Goal: Information Seeking & Learning: Learn about a topic

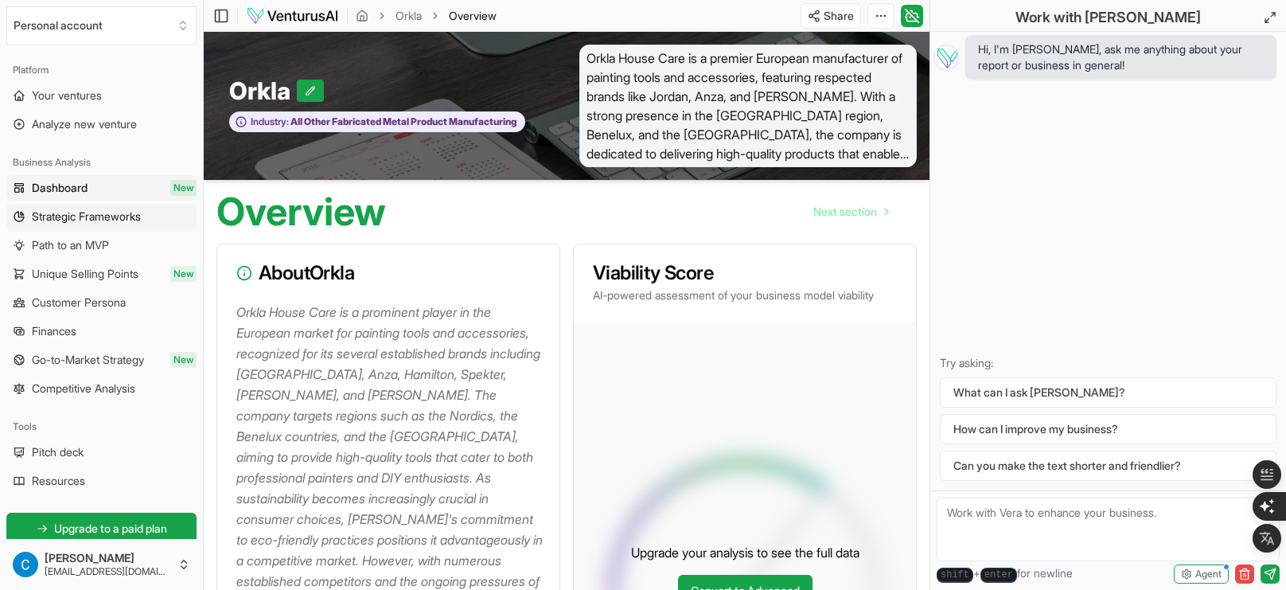
click at [82, 217] on span "Strategic Frameworks" at bounding box center [86, 217] width 109 height 16
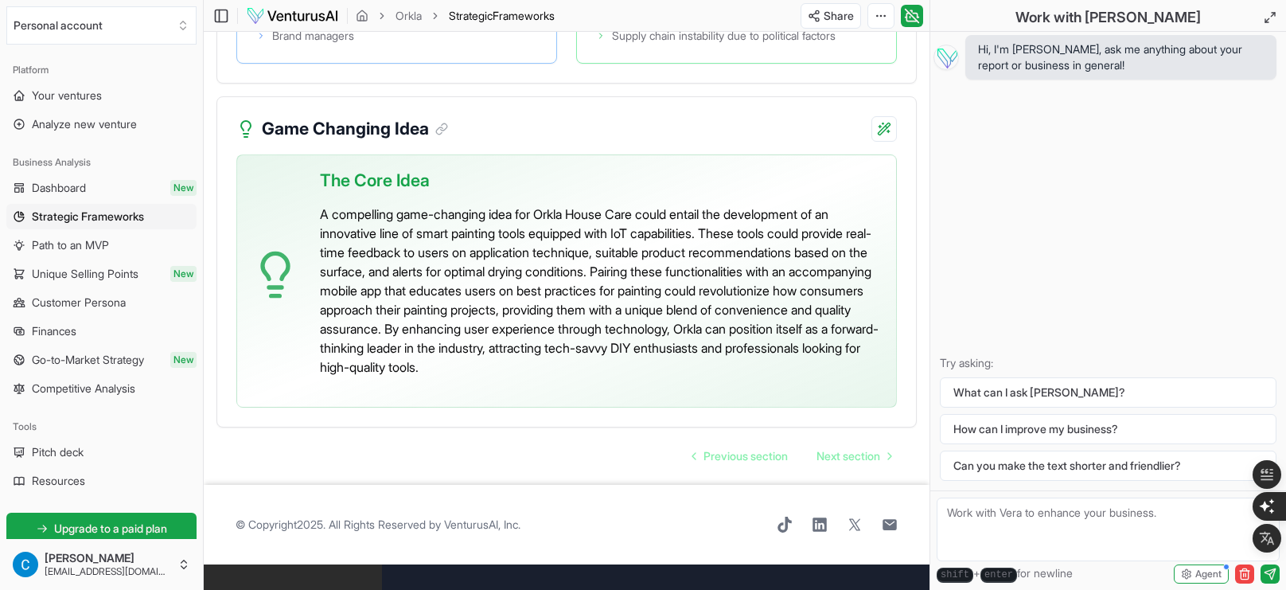
scroll to position [3778, 0]
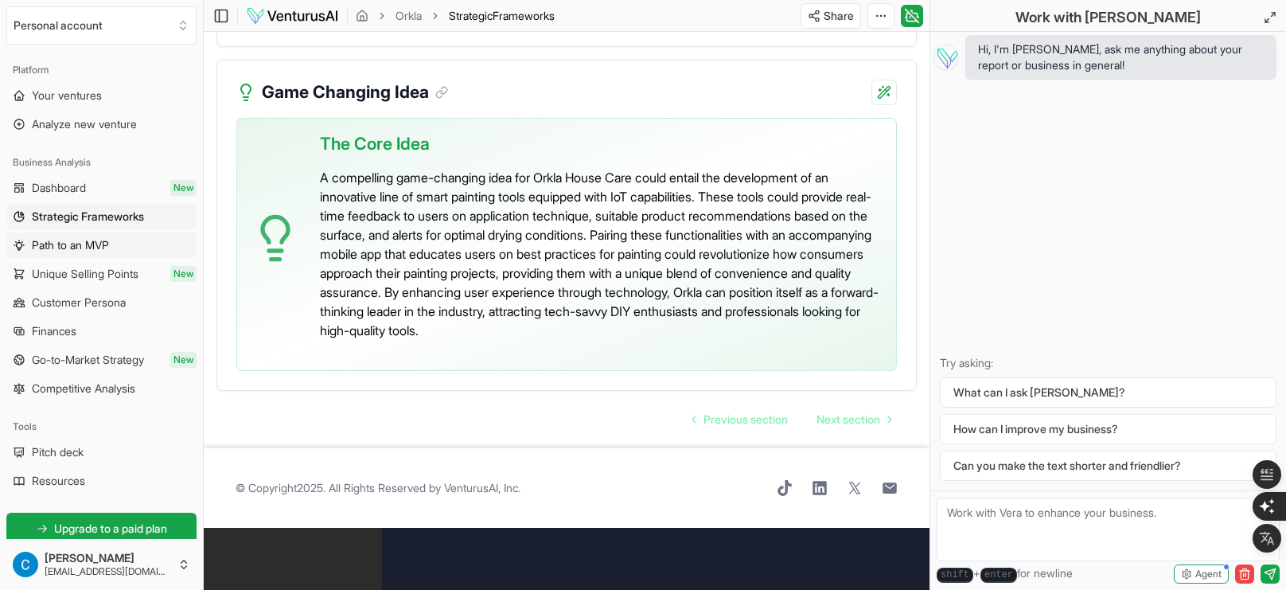
click at [88, 238] on span "Path to an MVP" at bounding box center [70, 245] width 77 height 16
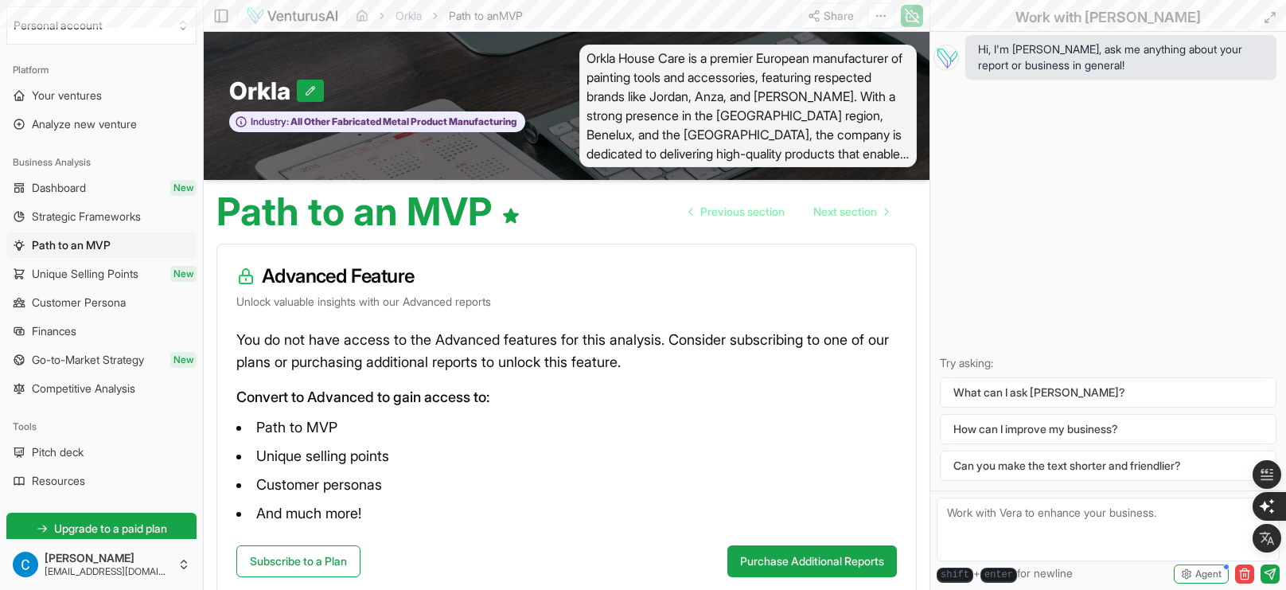
click at [84, 270] on span "Unique Selling Points" at bounding box center [85, 274] width 107 height 16
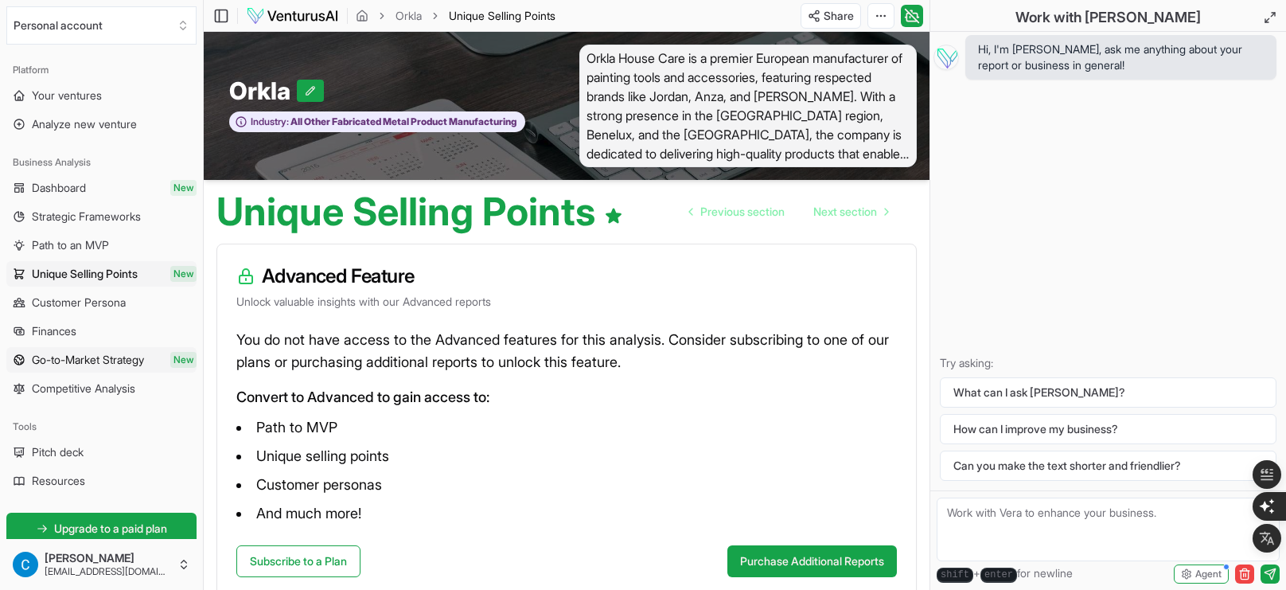
click at [68, 356] on span "Go-to-Market Strategy" at bounding box center [88, 360] width 112 height 16
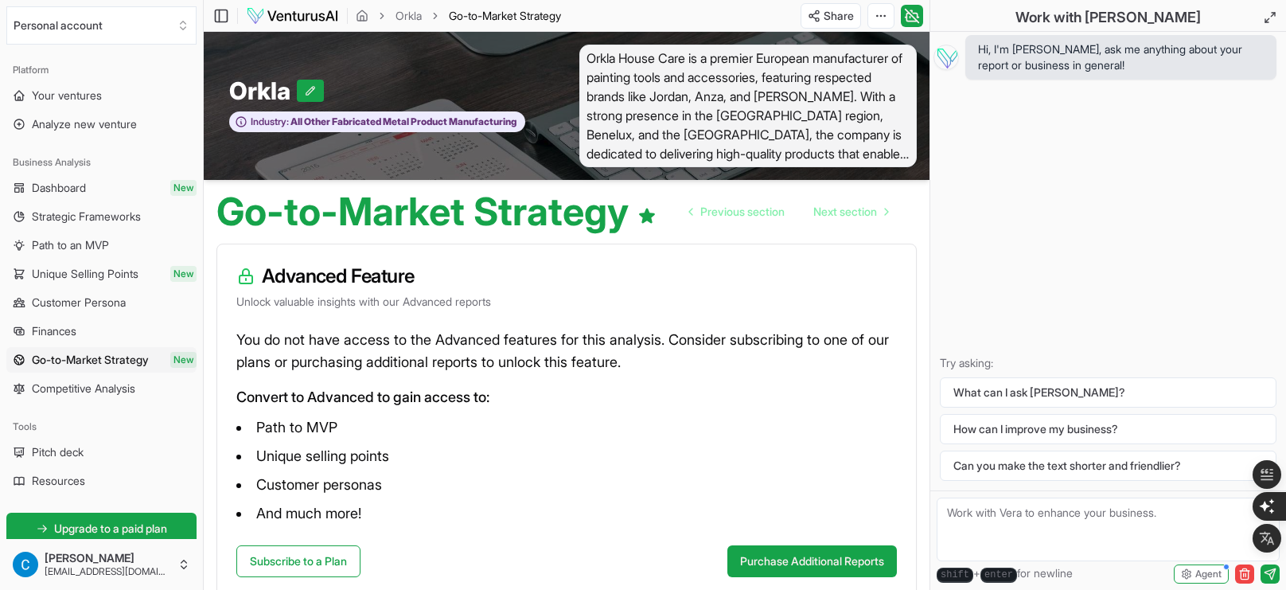
scroll to position [99, 0]
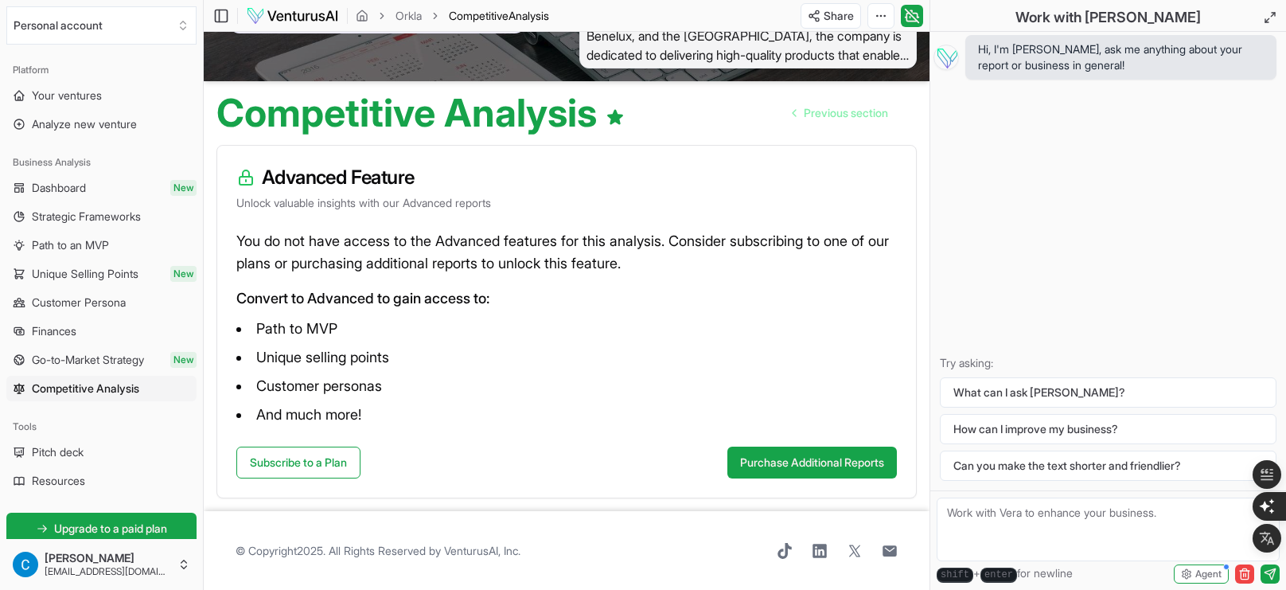
scroll to position [97, 0]
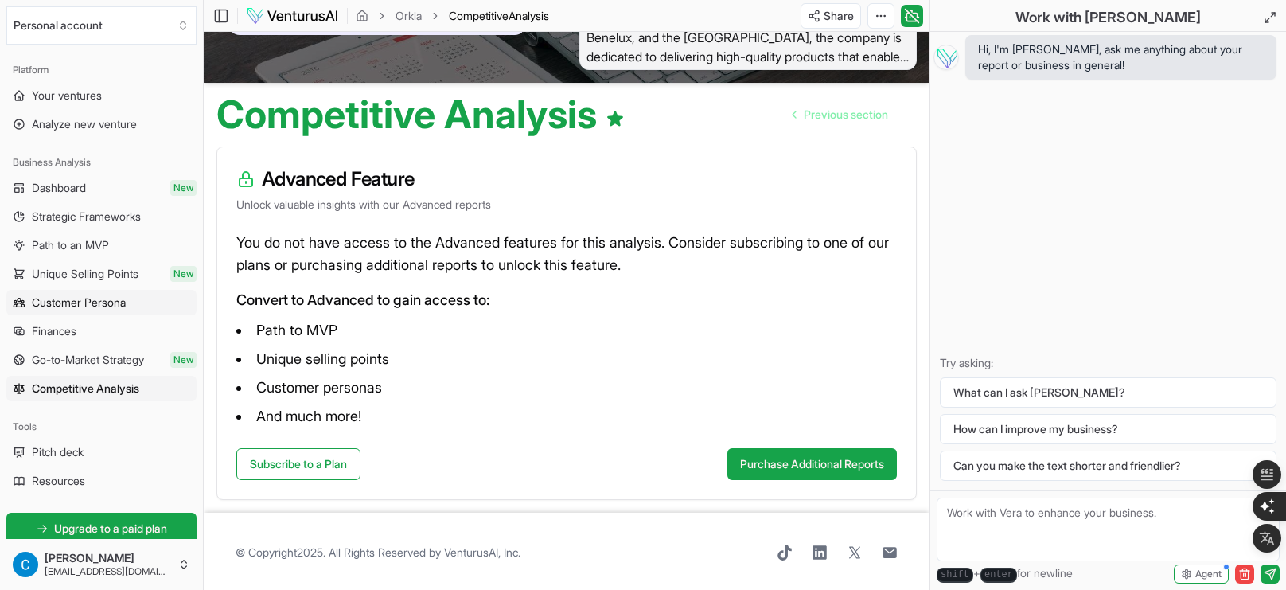
click at [37, 304] on span "Customer Persona" at bounding box center [79, 302] width 94 height 16
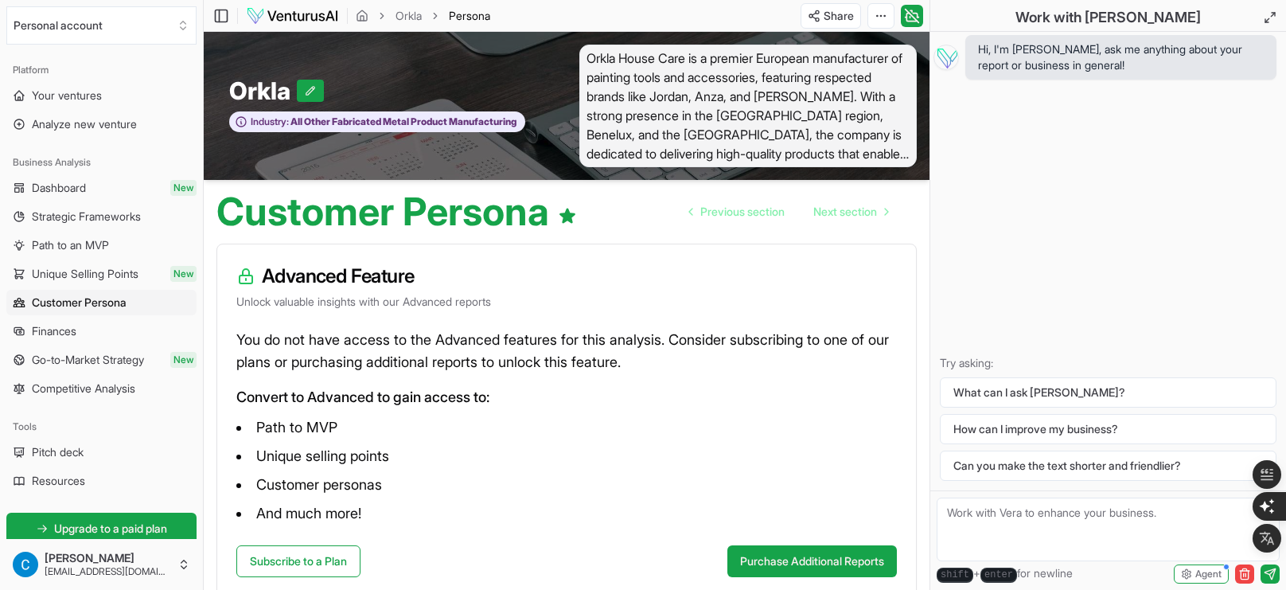
scroll to position [99, 0]
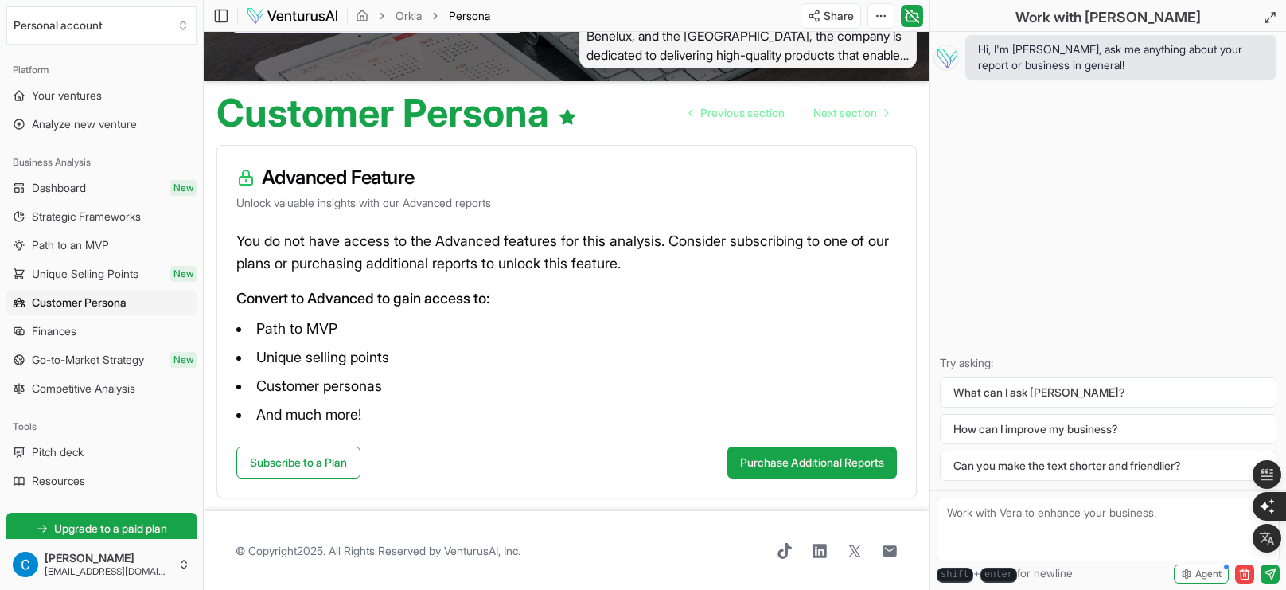
click at [54, 383] on span "Competitive Analysis" at bounding box center [83, 388] width 103 height 16
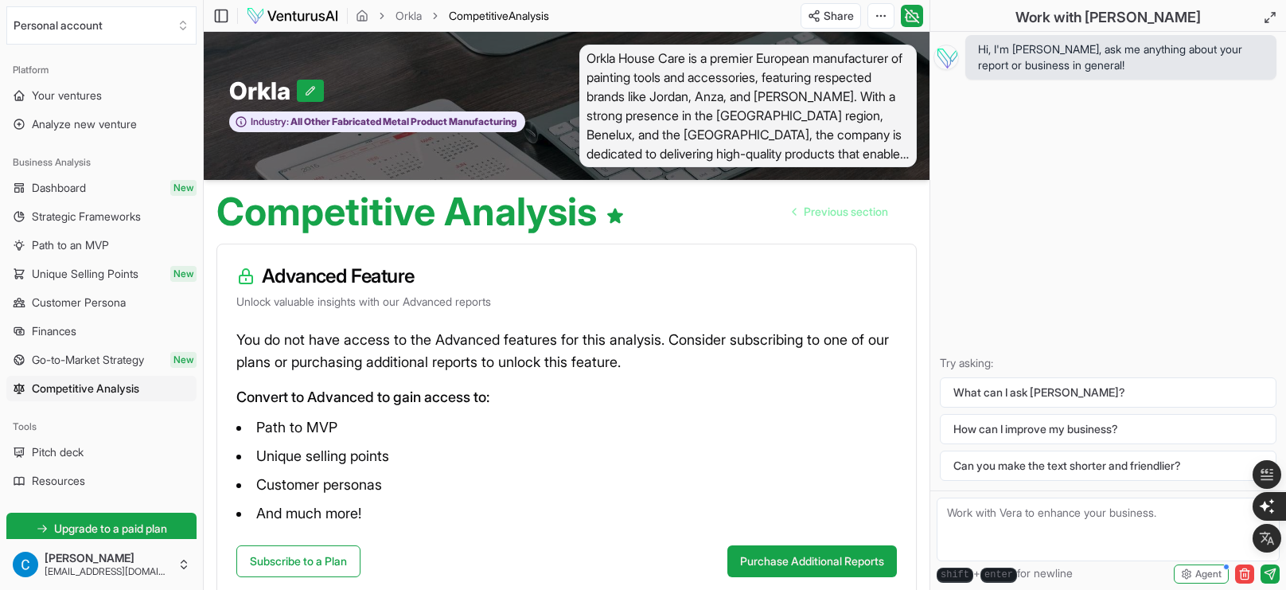
scroll to position [99, 0]
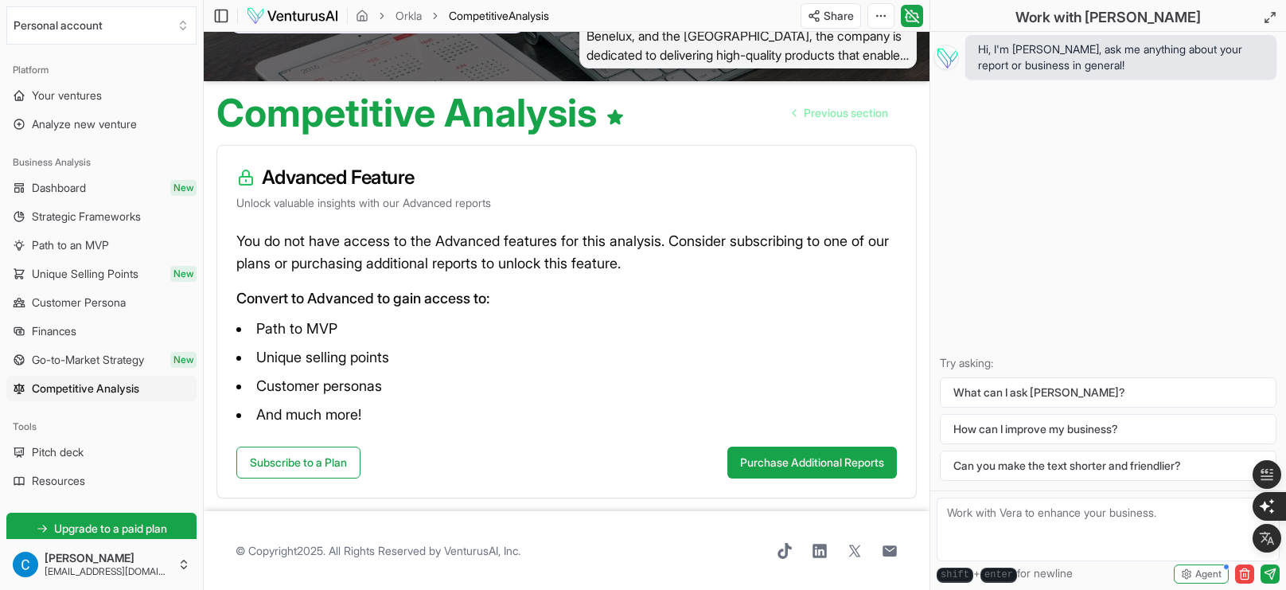
click at [72, 207] on link "Strategic Frameworks" at bounding box center [101, 216] width 190 height 25
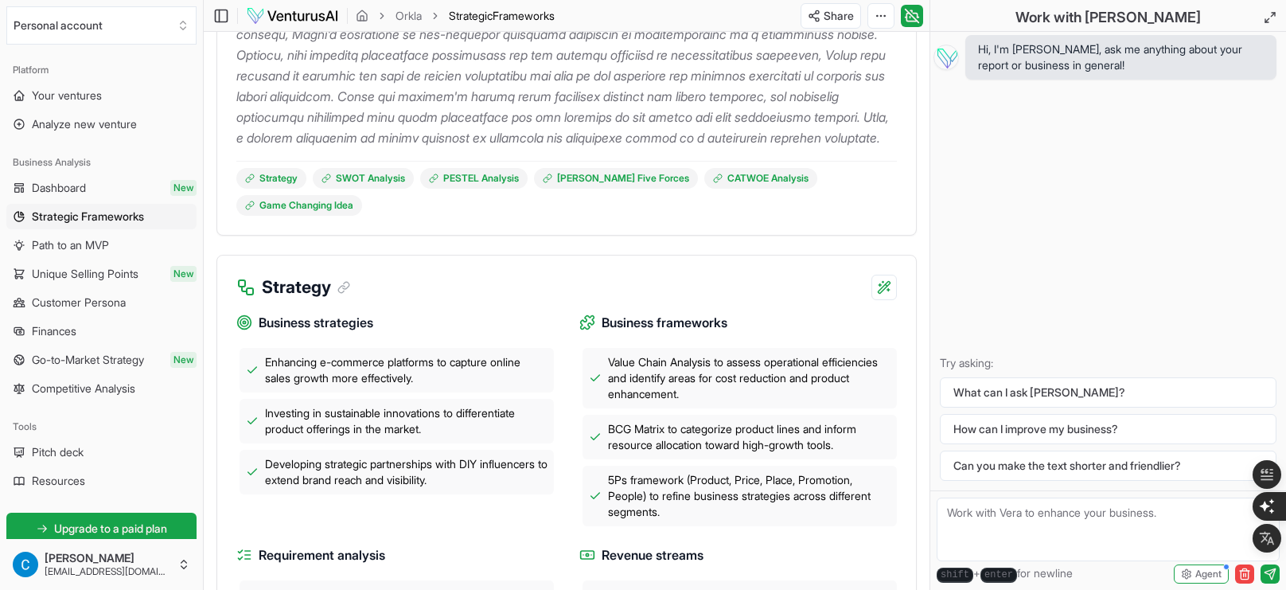
scroll to position [368, 0]
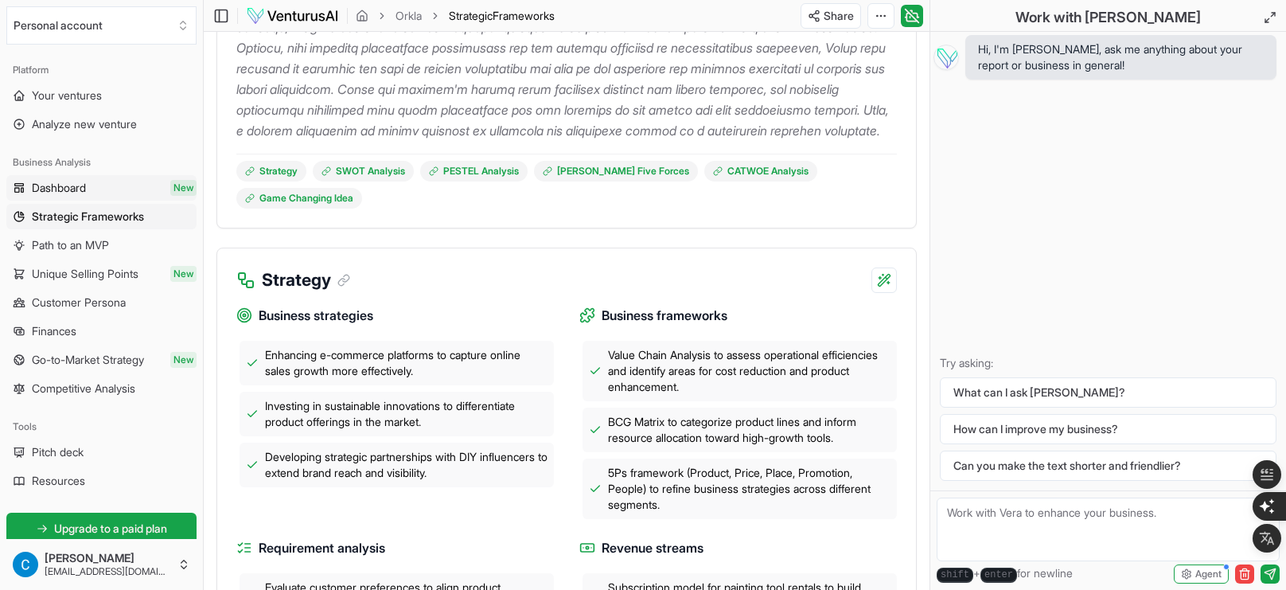
click at [56, 177] on link "Dashboard New" at bounding box center [101, 187] width 190 height 25
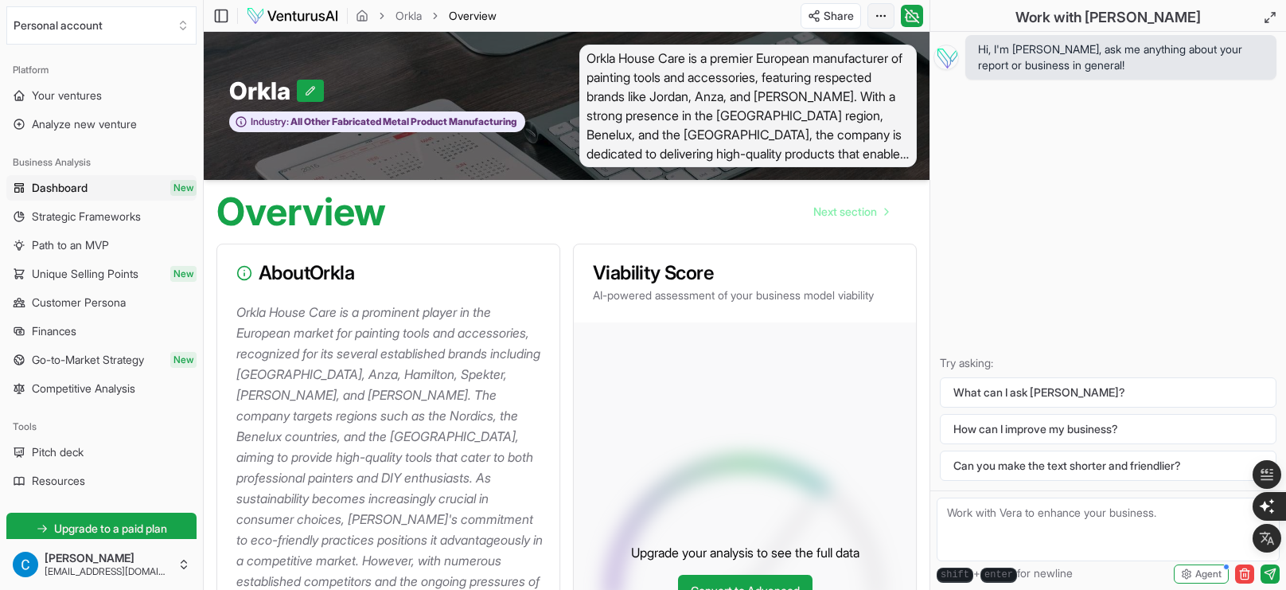
click at [889, 17] on html "We value your privacy We use cookies to enhance your browsing experience, serve…" at bounding box center [643, 295] width 1286 height 590
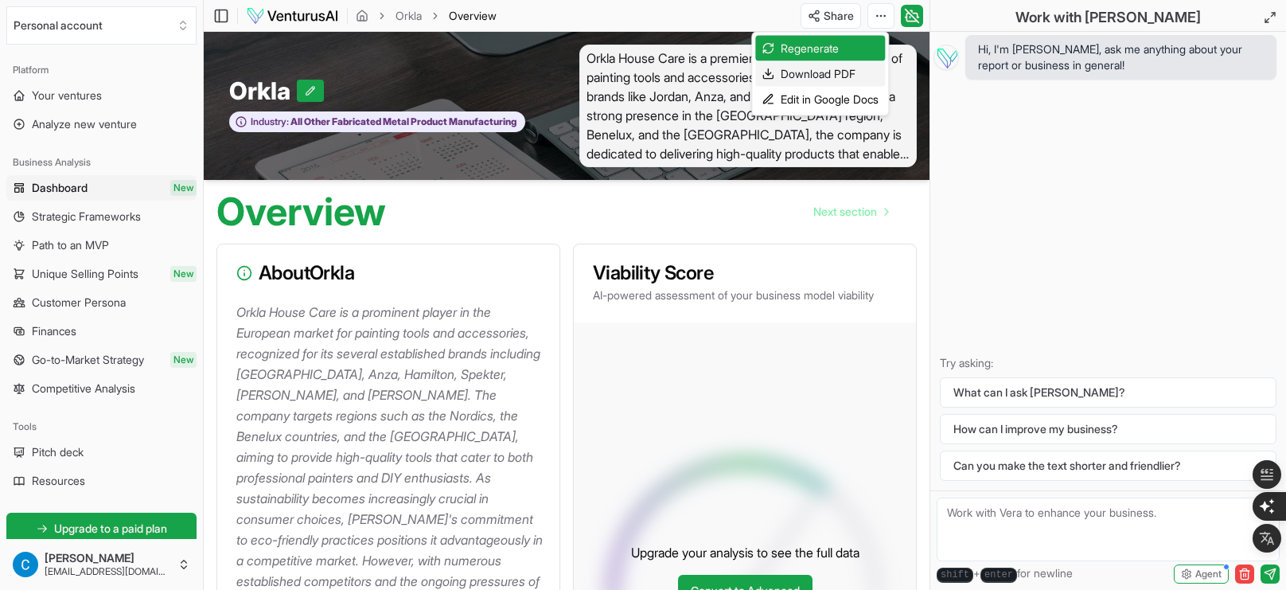
click at [796, 78] on div "Download PDF" at bounding box center [820, 73] width 130 height 25
